Goal: Information Seeking & Learning: Learn about a topic

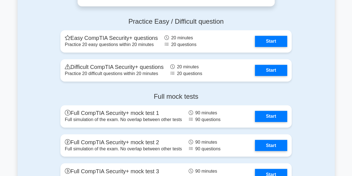
scroll to position [1463, 0]
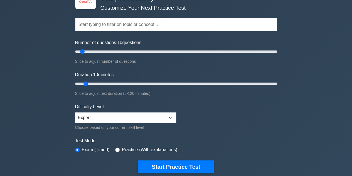
scroll to position [38, 0]
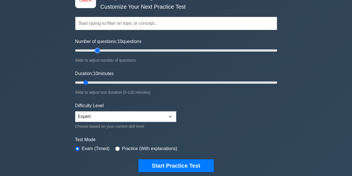
type input "25"
click at [97, 49] on input "Number of questions: 10 questions" at bounding box center [176, 50] width 202 height 7
type input "15"
click at [95, 82] on input "Duration: 10 minutes" at bounding box center [176, 82] width 202 height 7
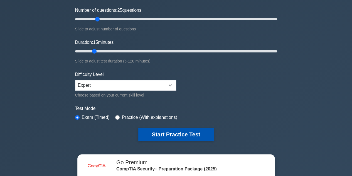
click at [178, 130] on button "Start Practice Test" at bounding box center [175, 134] width 75 height 13
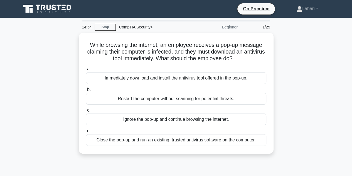
click at [316, 171] on div "14:54 Stop CompTIA Security+ Beginner 1/25 While browsing the internet, an empl…" at bounding box center [177, 159] width 318 height 279
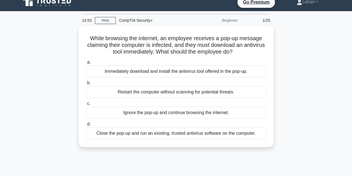
scroll to position [11, 0]
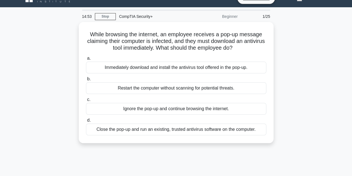
click at [329, 110] on div "While browsing the internet, an employee receives a pop-up message claiming the…" at bounding box center [177, 86] width 318 height 128
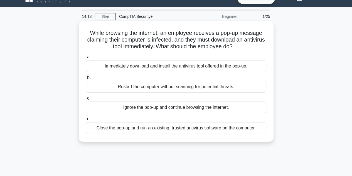
click at [175, 69] on div "Immediately download and install the antivirus tool offered in the pop-up." at bounding box center [176, 66] width 181 height 12
click at [86, 59] on input "a. Immediately download and install the antivirus tool offered in the pop-up." at bounding box center [86, 57] width 0 height 4
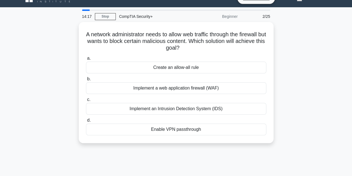
scroll to position [0, 0]
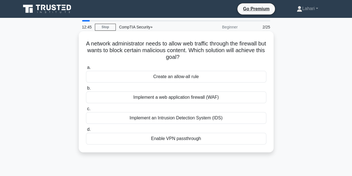
click at [210, 96] on div "Implement a web application firewall (WAF)" at bounding box center [176, 97] width 181 height 12
click at [86, 90] on input "b. Implement a web application firewall (WAF)" at bounding box center [86, 88] width 0 height 4
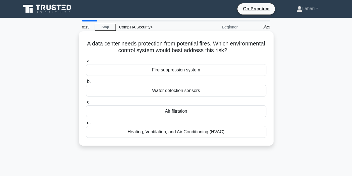
click at [203, 75] on div "Fire suppression system" at bounding box center [176, 70] width 181 height 12
click at [86, 63] on input "a. Fire suppression system" at bounding box center [86, 61] width 0 height 4
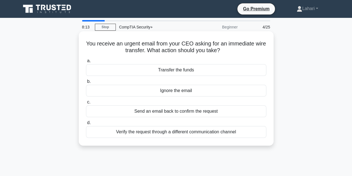
click at [193, 134] on div "Verify the request through a different communication channel" at bounding box center [176, 132] width 181 height 12
click at [86, 125] on input "d. Verify the request through a different communication channel" at bounding box center [86, 123] width 0 height 4
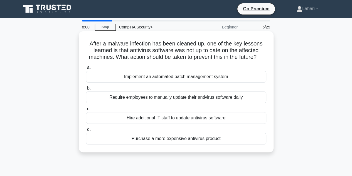
click at [164, 76] on div "Implement an automated patch management system" at bounding box center [176, 77] width 181 height 12
click at [86, 69] on input "a. Implement an automated patch management system" at bounding box center [86, 68] width 0 height 4
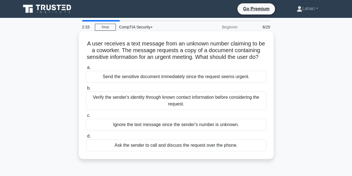
click at [139, 109] on div "Verify the sender's identity through known contact information before consideri…" at bounding box center [176, 100] width 181 height 18
click at [86, 90] on input "b. Verify the sender's identity through known contact information before consid…" at bounding box center [86, 88] width 0 height 4
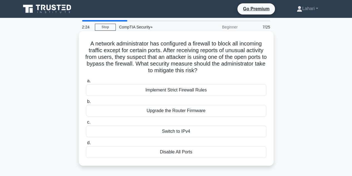
click at [170, 114] on div "Upgrade the Router Firmware" at bounding box center [176, 111] width 181 height 12
click at [86, 103] on input "b. Upgrade the Router Firmware" at bounding box center [86, 102] width 0 height 4
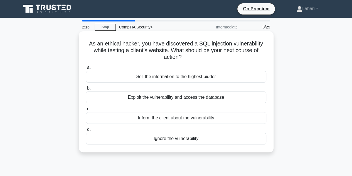
click at [162, 121] on div "Inform the client about the vulnerability" at bounding box center [176, 118] width 181 height 12
click at [86, 111] on input "c. Inform the client about the vulnerability" at bounding box center [86, 109] width 0 height 4
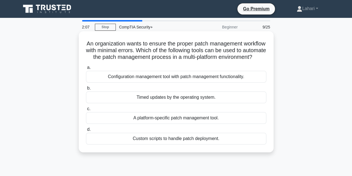
click at [204, 82] on div "Configuration management tool with patch management functionality." at bounding box center [176, 77] width 181 height 12
click at [86, 69] on input "a. Configuration management tool with patch management functionality." at bounding box center [86, 68] width 0 height 4
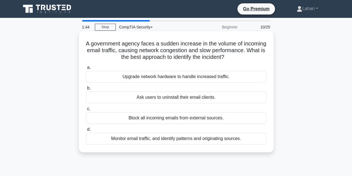
click at [204, 140] on div "Monitor email traffic, and identify patterns and originating sources." at bounding box center [176, 139] width 181 height 12
click at [86, 131] on input "d. Monitor email traffic, and identify patterns and originating sources." at bounding box center [86, 130] width 0 height 4
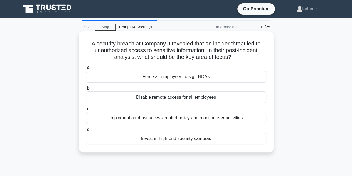
click at [148, 119] on div "Implement a robust access control policy and monitor user activities" at bounding box center [176, 118] width 181 height 12
click at [86, 111] on input "c. Implement a robust access control policy and monitor user activities" at bounding box center [86, 109] width 0 height 4
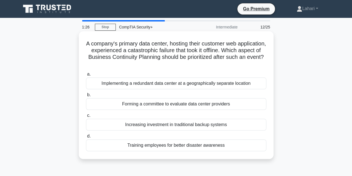
click at [163, 81] on div "Implementing a redundant data center at a geographically separate location" at bounding box center [176, 83] width 181 height 12
click at [86, 76] on input "a. Implementing a redundant data center at a geographically separate location" at bounding box center [86, 74] width 0 height 4
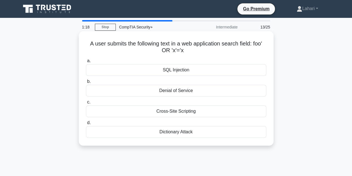
click at [181, 110] on div "Cross-Site Scripting" at bounding box center [176, 111] width 181 height 12
click at [86, 104] on input "c. Cross-Site Scripting" at bounding box center [86, 102] width 0 height 4
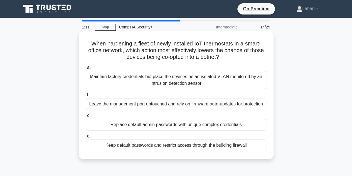
click at [207, 84] on div "Maintain factory credentials but place the devices on an isolated VLAN monitore…" at bounding box center [176, 80] width 181 height 18
click at [86, 69] on input "a. Maintain factory credentials but place the devices on an isolated VLAN monit…" at bounding box center [86, 68] width 0 height 4
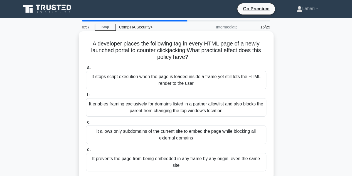
click at [199, 104] on div "It enables framing exclusively for domains listed in a partner allowlist and al…" at bounding box center [176, 107] width 181 height 18
click at [86, 97] on input "b. It enables framing exclusively for domains listed in a partner allowlist and…" at bounding box center [86, 95] width 0 height 4
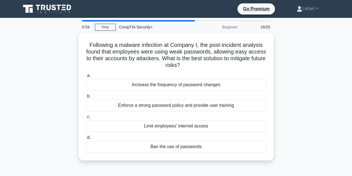
click at [199, 104] on div "Enforce a strong password policy and provide user training" at bounding box center [176, 105] width 181 height 12
click at [86, 98] on input "b. Enforce a strong password policy and provide user training" at bounding box center [86, 96] width 0 height 4
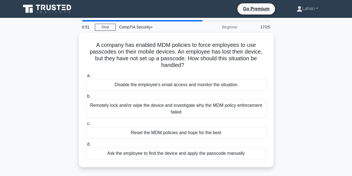
click at [199, 104] on div "Remotely lock and/or wipe the device and investigate why the MDM policy enforce…" at bounding box center [176, 108] width 181 height 18
click at [86, 98] on input "b. Remotely lock and/or wipe the device and investigate why the MDM policy enfo…" at bounding box center [86, 96] width 0 height 4
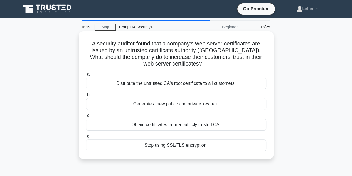
click at [182, 102] on div "Generate a new public and private key pair." at bounding box center [176, 104] width 181 height 12
click at [86, 97] on input "b. Generate a new public and private key pair." at bounding box center [86, 95] width 0 height 4
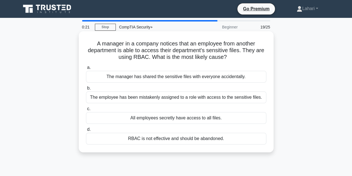
click at [179, 99] on div "The employee has been mistakenly assigned to a role with access to the sensitiv…" at bounding box center [176, 97] width 181 height 12
click at [86, 90] on input "b. The employee has been mistakenly assigned to a role with access to the sensi…" at bounding box center [86, 88] width 0 height 4
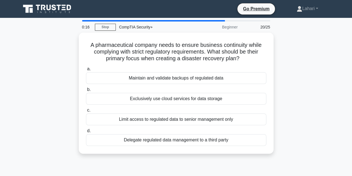
click at [179, 99] on div "Exclusively use cloud services for data storage" at bounding box center [176, 99] width 181 height 12
click at [86, 91] on input "b. Exclusively use cloud services for data storage" at bounding box center [86, 90] width 0 height 4
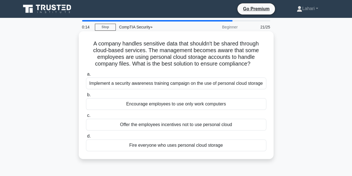
click at [174, 87] on div "Implement a security awareness training campaign on the use of personal cloud s…" at bounding box center [176, 83] width 181 height 12
click at [86, 76] on input "a. Implement a security awareness training campaign on the use of personal clou…" at bounding box center [86, 74] width 0 height 4
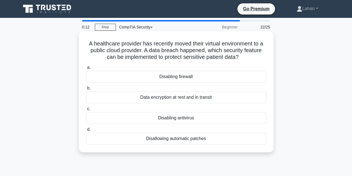
click at [174, 97] on div "Data encryption at rest and in transit" at bounding box center [176, 97] width 181 height 12
click at [86, 90] on input "b. Data encryption at rest and in transit" at bounding box center [86, 88] width 0 height 4
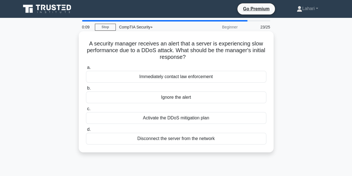
click at [186, 118] on div "Activate the DDoS mitigation plan" at bounding box center [176, 118] width 181 height 12
click at [86, 111] on input "c. Activate the DDoS mitigation plan" at bounding box center [86, 109] width 0 height 4
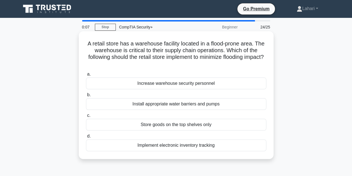
click at [189, 104] on div "Install appropriate water barriers and pumps" at bounding box center [176, 104] width 181 height 12
click at [86, 97] on input "b. Install appropriate water barriers and pumps" at bounding box center [86, 95] width 0 height 4
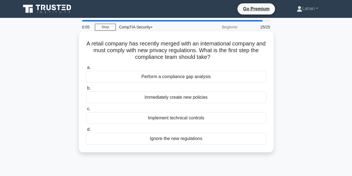
click at [178, 74] on div "Perform a compliance gap analysis" at bounding box center [176, 77] width 181 height 12
click at [86, 69] on input "a. Perform a compliance gap analysis" at bounding box center [86, 68] width 0 height 4
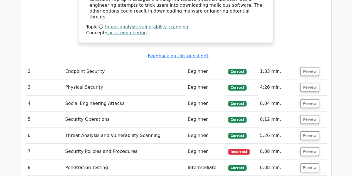
scroll to position [767, 0]
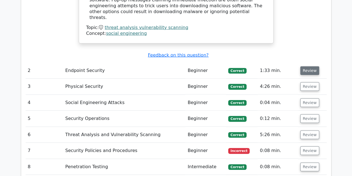
click at [315, 66] on button "Review" at bounding box center [310, 70] width 19 height 9
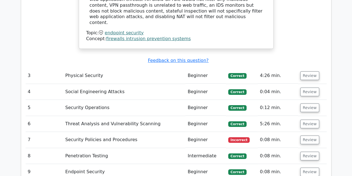
scroll to position [988, 0]
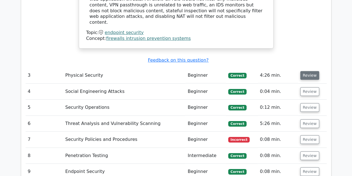
click at [314, 71] on button "Review" at bounding box center [310, 75] width 19 height 9
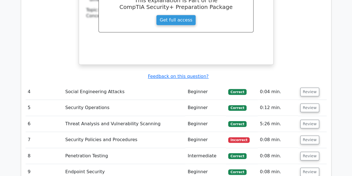
scroll to position [1218, 0]
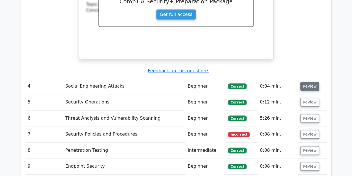
click at [306, 82] on button "Review" at bounding box center [310, 86] width 19 height 9
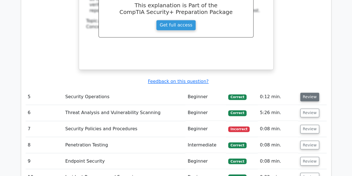
scroll to position [1449, 0]
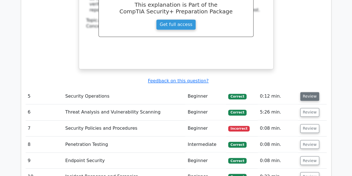
click at [312, 92] on button "Review" at bounding box center [310, 96] width 19 height 9
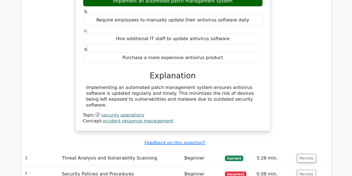
scroll to position [1603, 0]
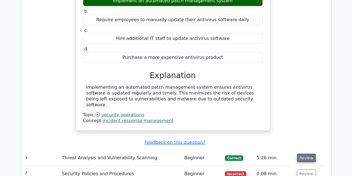
click at [309, 154] on button "Review" at bounding box center [306, 158] width 19 height 9
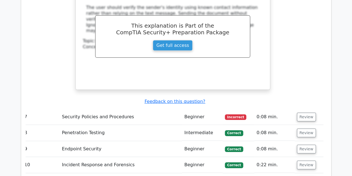
scroll to position [1904, 0]
click at [306, 112] on button "Review" at bounding box center [306, 116] width 19 height 9
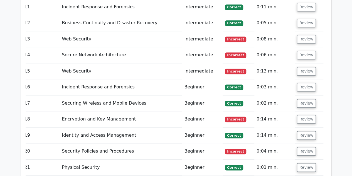
scroll to position [2264, 0]
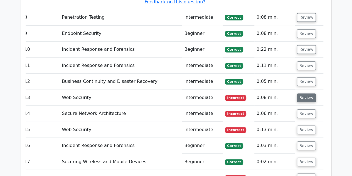
click at [301, 93] on button "Review" at bounding box center [306, 97] width 19 height 9
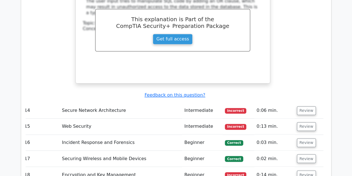
scroll to position [2492, 0]
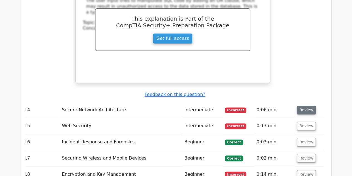
click at [301, 106] on button "Review" at bounding box center [306, 110] width 19 height 9
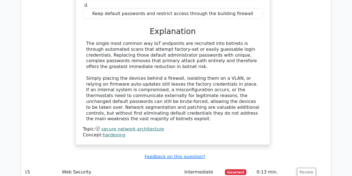
scroll to position [2721, 0]
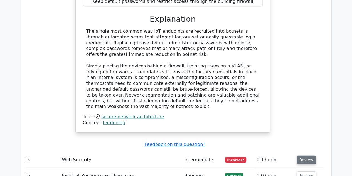
click at [303, 155] on button "Review" at bounding box center [306, 159] width 19 height 9
